Goal: Task Accomplishment & Management: Manage account settings

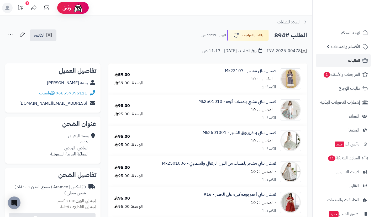
scroll to position [62, 0]
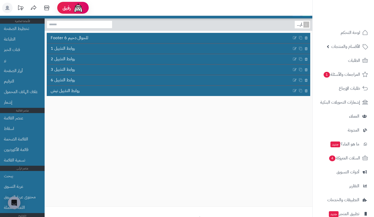
scroll to position [272, 0]
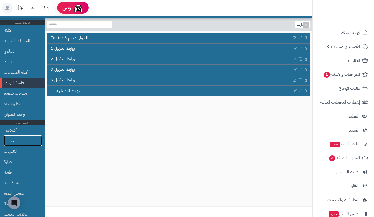
click at [31, 139] on link "حساب" at bounding box center [23, 140] width 38 height 11
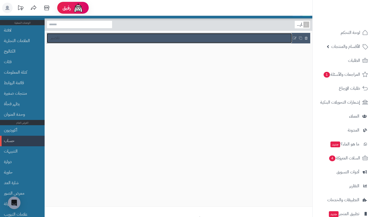
click at [168, 39] on link "تقصير" at bounding box center [169, 38] width 245 height 10
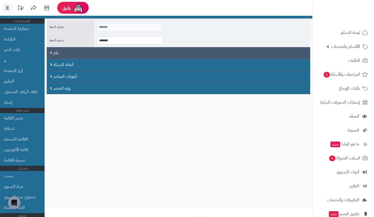
click at [163, 51] on div "عام" at bounding box center [179, 53] width 264 height 12
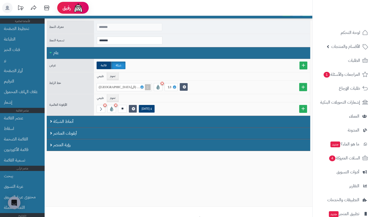
click at [163, 51] on div "عام" at bounding box center [179, 53] width 264 height 12
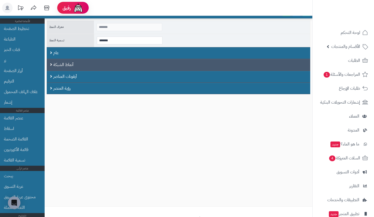
click at [159, 63] on div "أنماط الشبكة" at bounding box center [179, 65] width 264 height 12
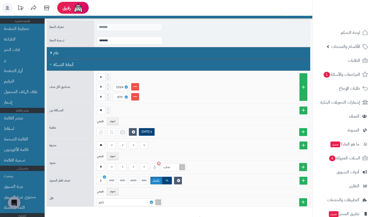
scroll to position [28, 0]
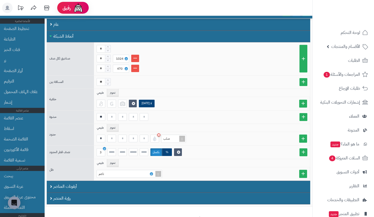
click at [128, 37] on div "أنماط الشبكة" at bounding box center [179, 36] width 264 height 12
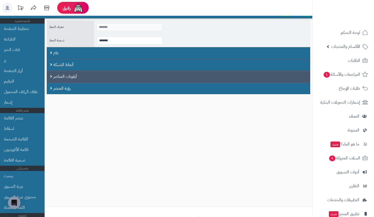
click at [117, 74] on div "أيقونات العناصر" at bounding box center [179, 77] width 264 height 12
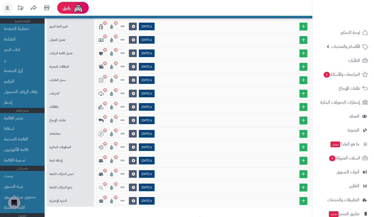
scroll to position [91, 0]
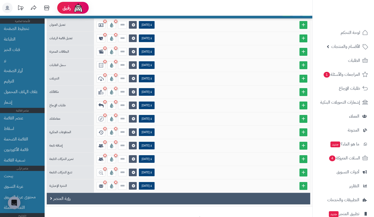
click at [88, 202] on div "رؤية العنصر" at bounding box center [179, 199] width 264 height 12
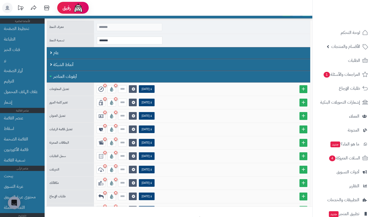
scroll to position [38, 0]
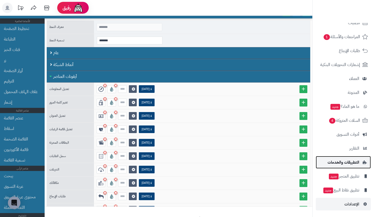
click at [350, 161] on span "التطبيقات والخدمات" at bounding box center [344, 161] width 32 height 7
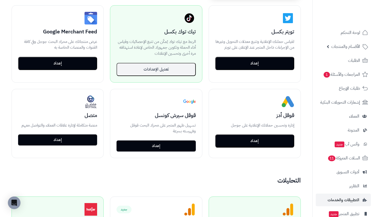
scroll to position [193, 0]
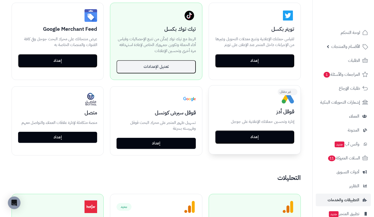
click at [248, 139] on button "إعداد" at bounding box center [254, 136] width 79 height 13
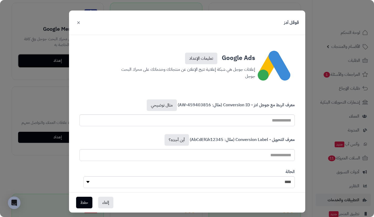
click at [79, 24] on button "×" at bounding box center [78, 23] width 6 height 12
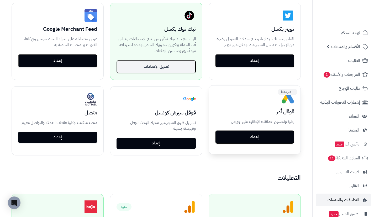
click at [246, 136] on button "إعداد" at bounding box center [254, 136] width 79 height 13
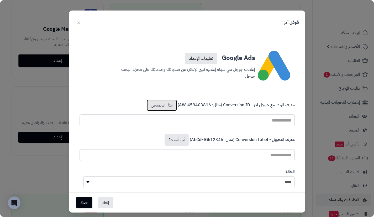
click at [163, 103] on link "مثال توضيحي" at bounding box center [162, 105] width 30 height 12
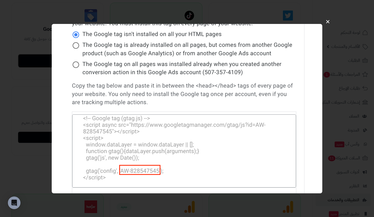
click at [328, 21] on button "×" at bounding box center [328, 21] width 10 height 17
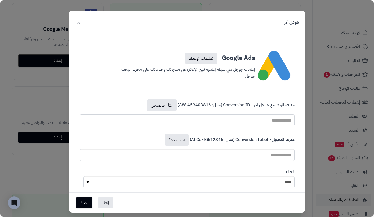
click at [176, 133] on div "معرف التحويل - Conversion Label (مثال: AbCdEfGh12345) أين أجده؟" at bounding box center [187, 147] width 223 height 35
click at [177, 138] on link "أين أجده؟" at bounding box center [177, 140] width 24 height 12
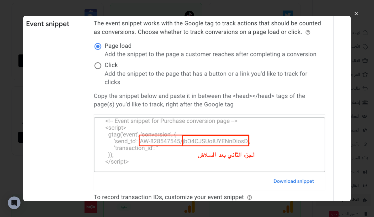
click at [356, 12] on button "×" at bounding box center [357, 13] width 10 height 17
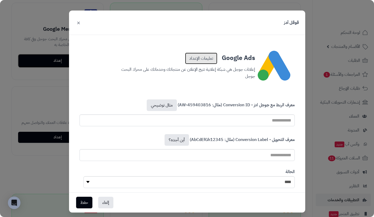
click at [200, 60] on link "تعليمات الإعداد" at bounding box center [201, 59] width 32 height 12
click at [308, 85] on div "قوقل أدز × Google Ads تعليمات الإعداد إعلانات جوجل هي شبكة إعلانية تتيح الإعلان…" at bounding box center [187, 108] width 374 height 217
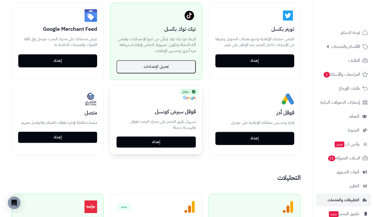
click at [182, 142] on link "إعداد" at bounding box center [156, 141] width 79 height 11
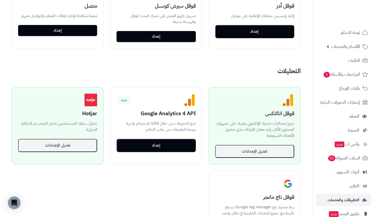
scroll to position [300, 0]
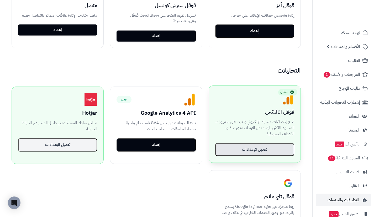
click at [270, 148] on button "تعديل الإعدادات" at bounding box center [254, 149] width 79 height 13
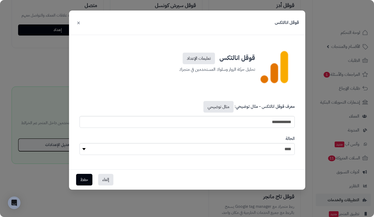
click at [311, 52] on div "**********" at bounding box center [187, 108] width 374 height 217
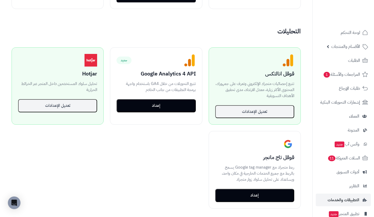
scroll to position [339, 0]
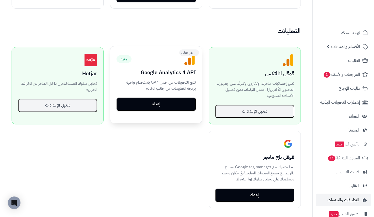
click at [183, 109] on button "إعداد" at bounding box center [156, 103] width 79 height 13
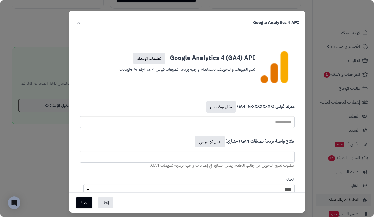
click at [309, 107] on div "Google Analytics 4 API × Google Analytics 4 (GA4) API تعليمات الإعداد تتبع المب…" at bounding box center [187, 108] width 374 height 217
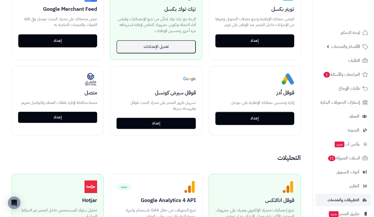
scroll to position [213, 0]
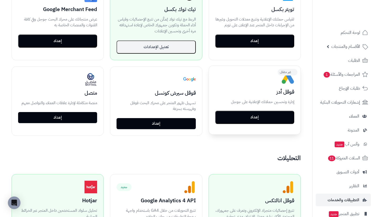
click at [275, 119] on button "إعداد" at bounding box center [254, 117] width 79 height 13
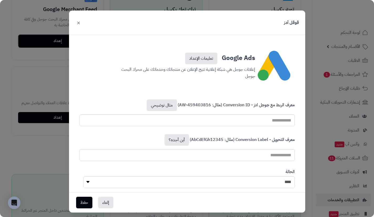
click at [320, 80] on div "قوقل أدز × Google Ads تعليمات الإعداد إعلانات جوجل هي شبكة إعلانية تتيح الإعلان…" at bounding box center [187, 108] width 374 height 217
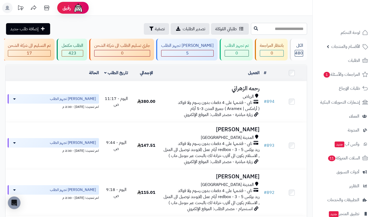
click at [281, 24] on input "text" at bounding box center [279, 29] width 56 height 12
type input "***"
click at [254, 28] on icon at bounding box center [256, 28] width 4 height 4
